Goal: Information Seeking & Learning: Learn about a topic

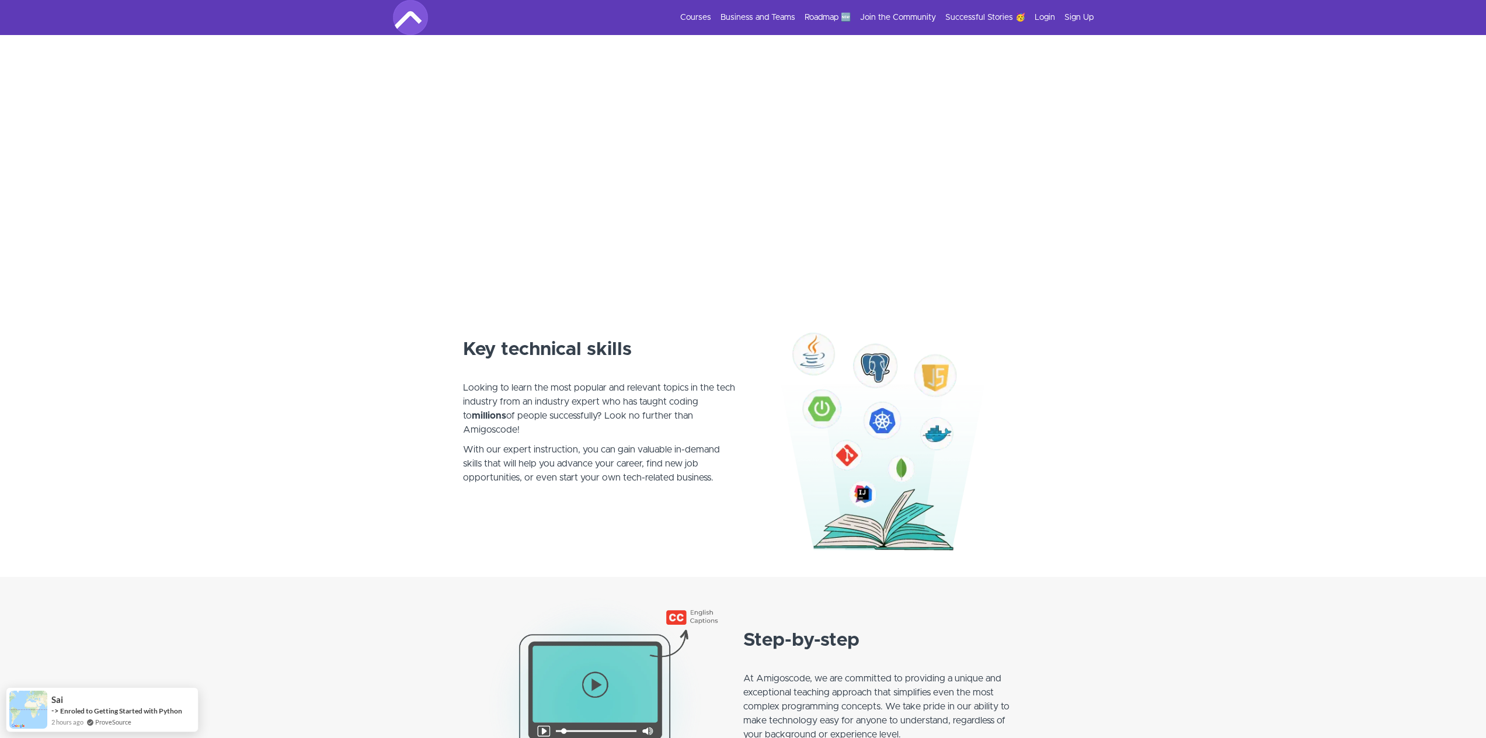
scroll to position [75, 0]
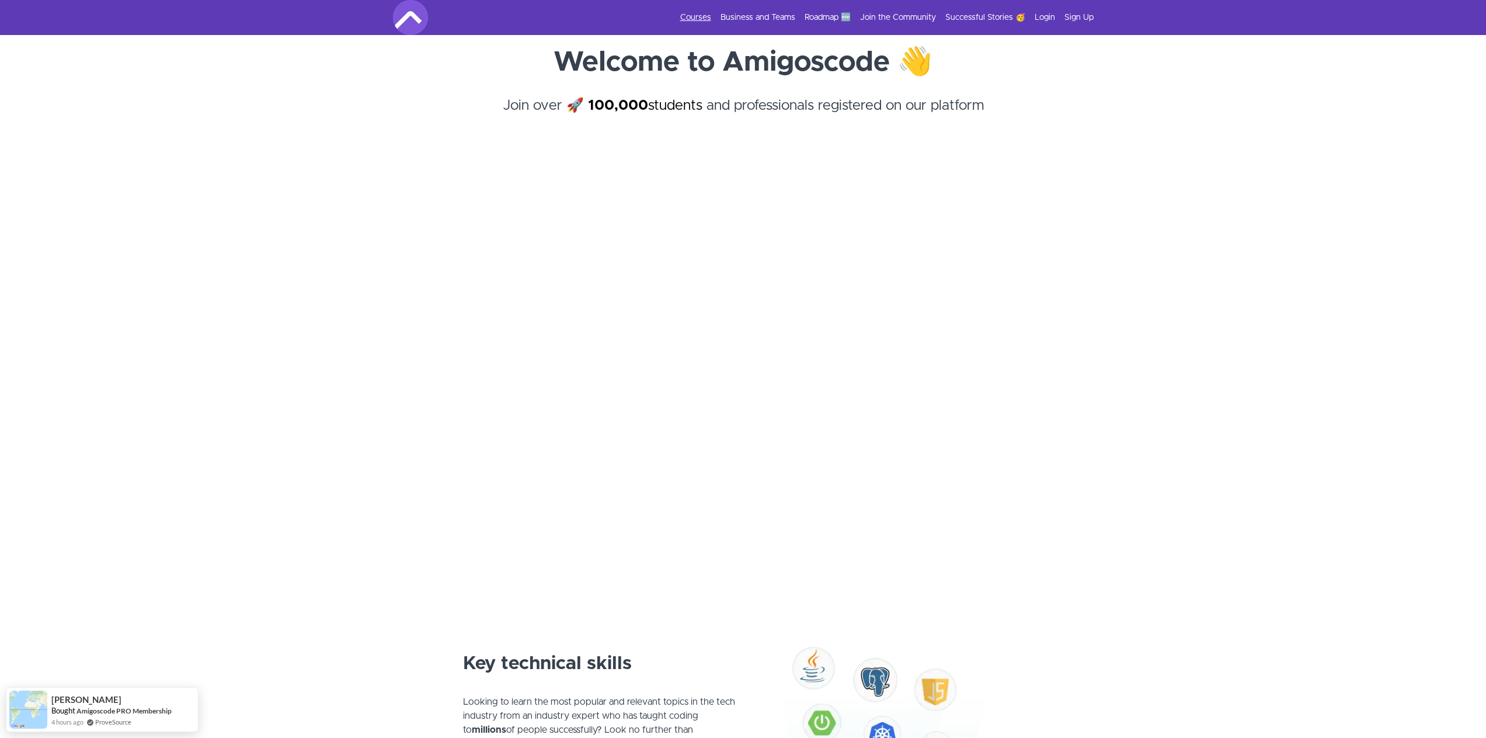
click at [690, 15] on link "Courses" at bounding box center [695, 18] width 31 height 12
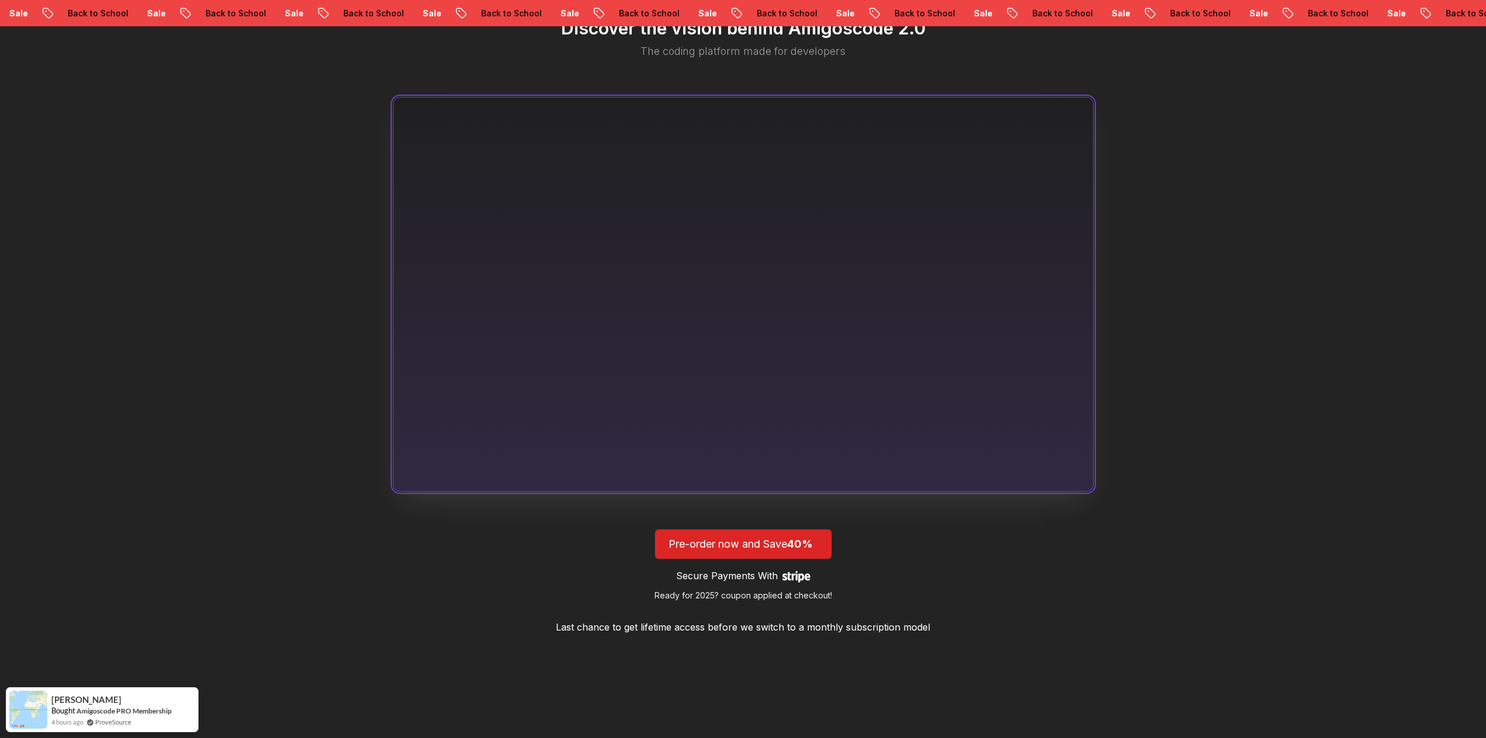
scroll to position [687, 0]
click at [844, 625] on p "Last chance to get lifetime access before we switch to a monthly subscription m…" at bounding box center [743, 624] width 374 height 14
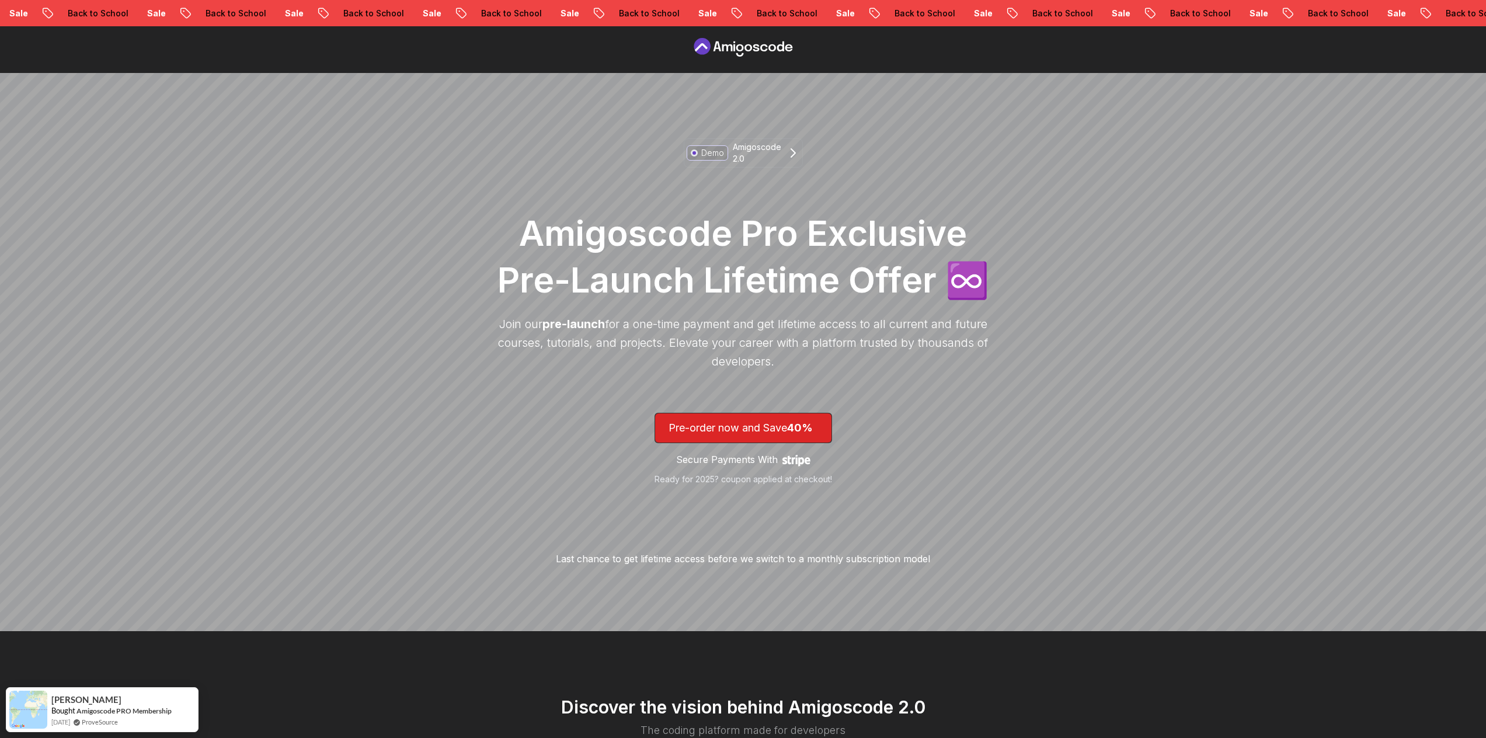
scroll to position [0, 0]
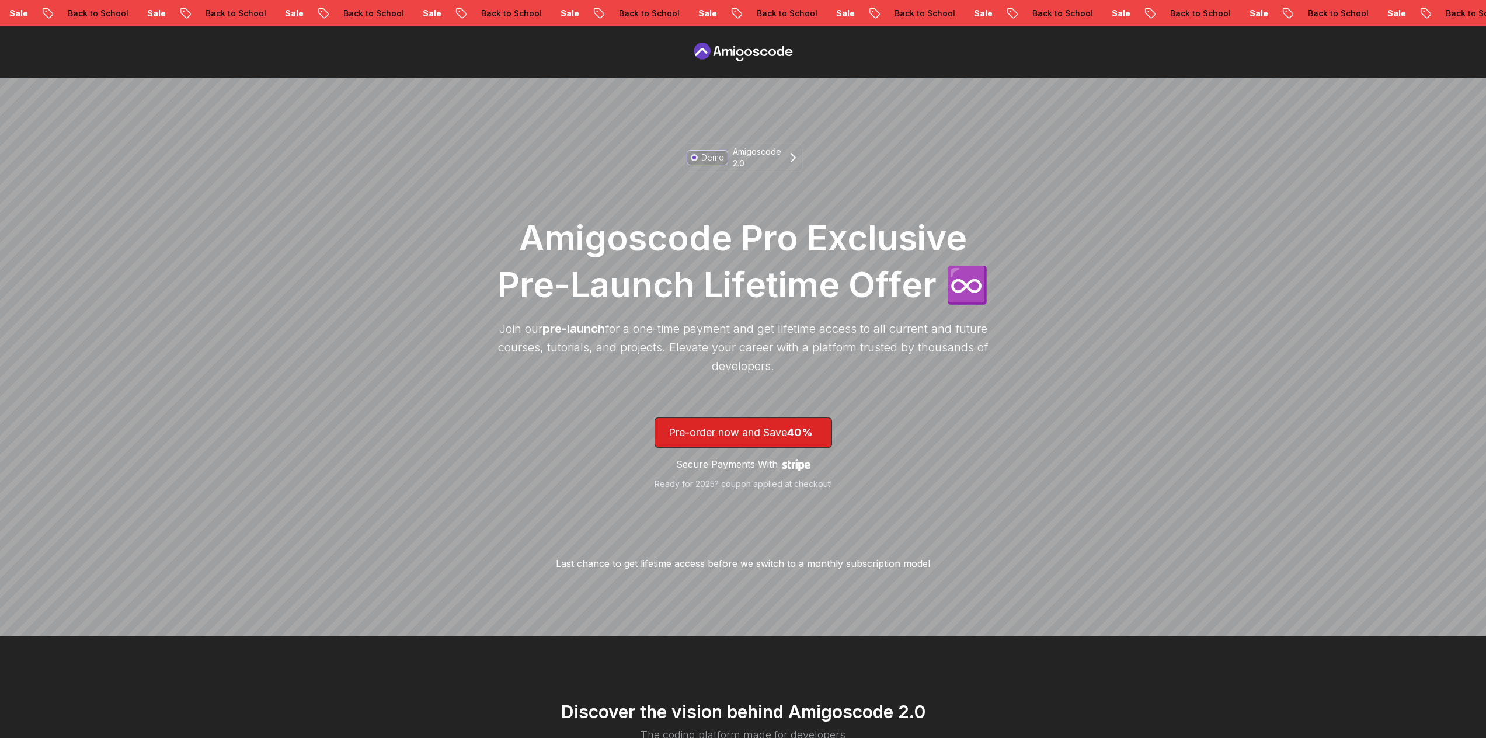
click at [732, 54] on icon at bounding box center [743, 52] width 105 height 19
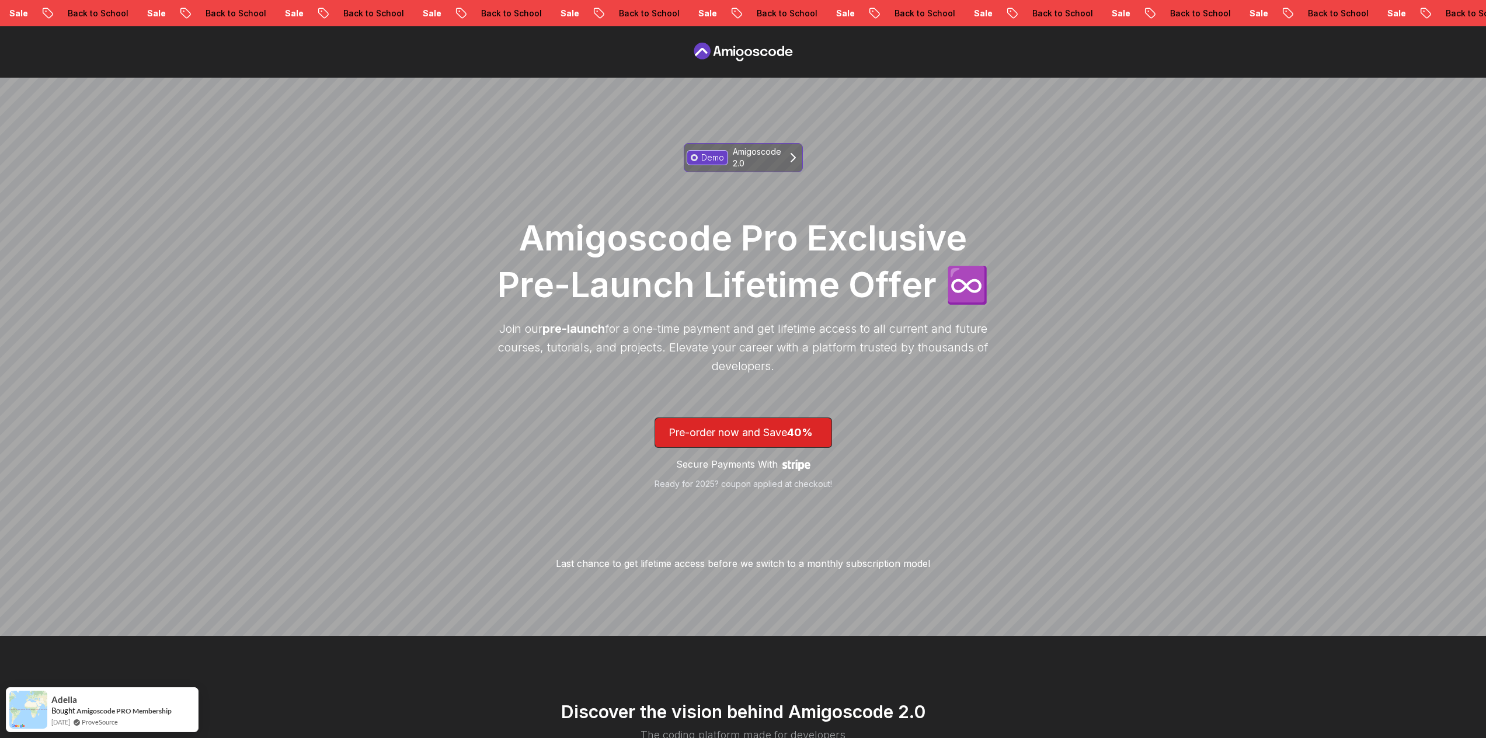
click at [761, 159] on p "Amigoscode 2.0" at bounding box center [757, 157] width 48 height 23
click at [747, 48] on icon at bounding box center [743, 52] width 105 height 19
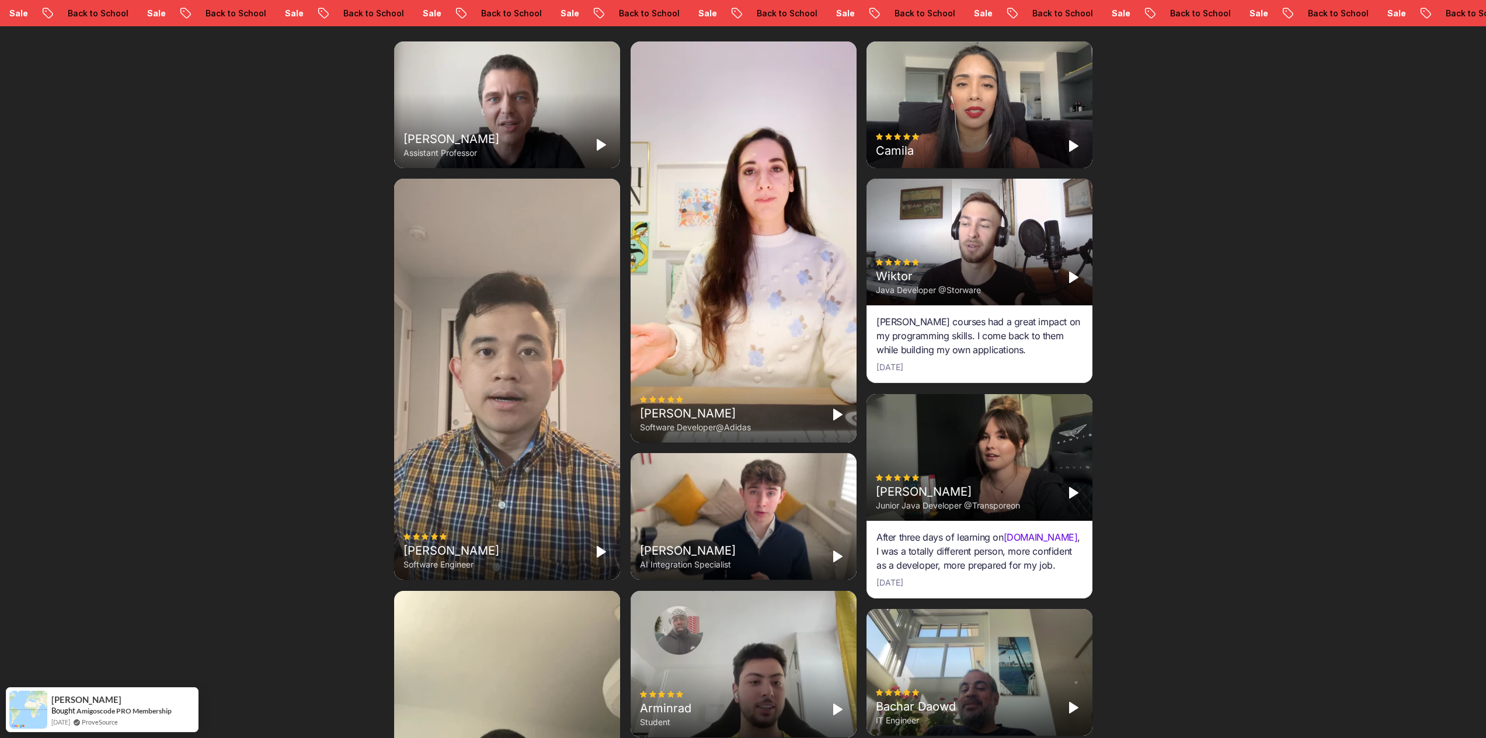
scroll to position [3733, 0]
